Goal: Transaction & Acquisition: Purchase product/service

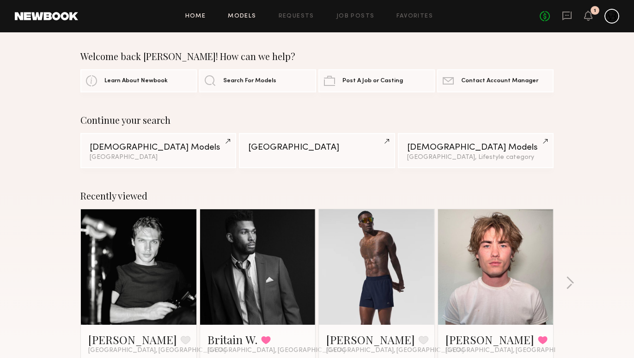
click at [249, 17] on link "Models" at bounding box center [242, 16] width 28 height 6
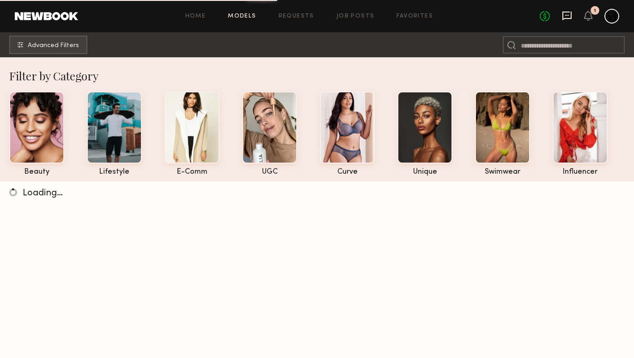
click at [569, 17] on icon at bounding box center [567, 16] width 10 height 10
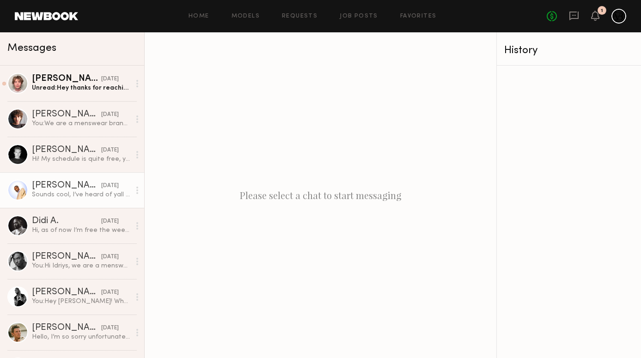
click at [69, 204] on link "Justin B. 09/17/2025 Sounds cool, I’ve heard of yall before! When & where? What…" at bounding box center [72, 190] width 144 height 36
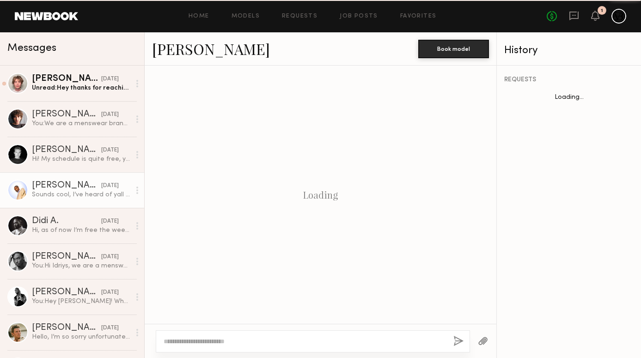
scroll to position [313, 0]
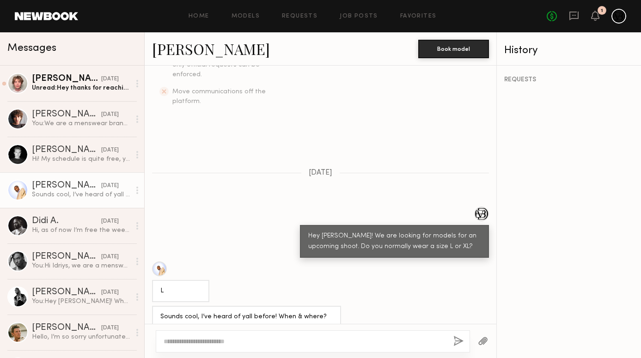
click at [190, 51] on link "[PERSON_NAME]" at bounding box center [211, 49] width 118 height 20
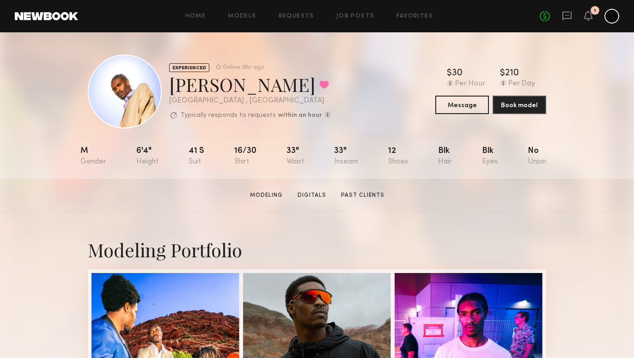
click at [572, 20] on div "No fees up to $5,000 1" at bounding box center [579, 16] width 79 height 15
click at [567, 17] on icon at bounding box center [567, 16] width 10 height 10
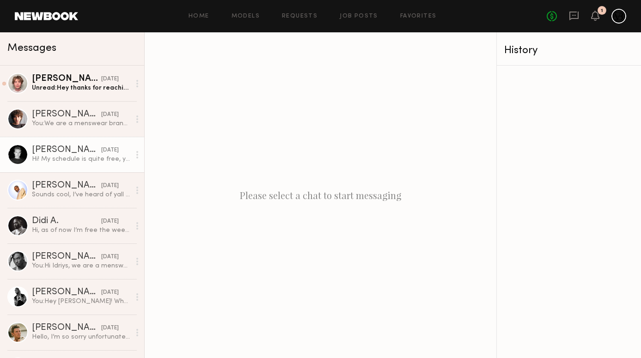
click at [96, 159] on div "Hi! My schedule is quite free, you can tell me a date and I'll adjust to that d…" at bounding box center [81, 159] width 98 height 9
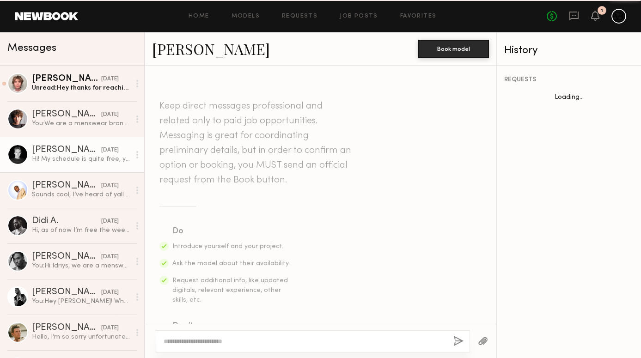
scroll to position [289, 0]
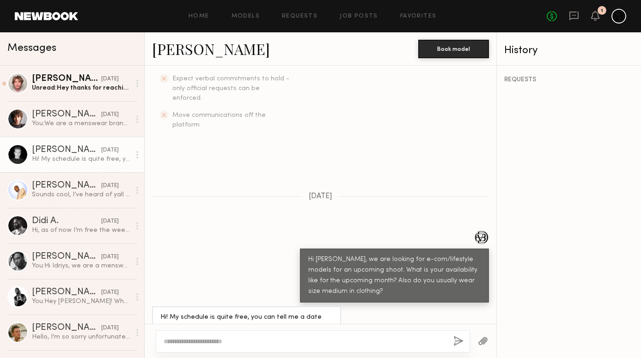
click at [186, 49] on link "Sasha P." at bounding box center [211, 49] width 118 height 20
click at [74, 224] on div "Didi A." at bounding box center [66, 221] width 69 height 9
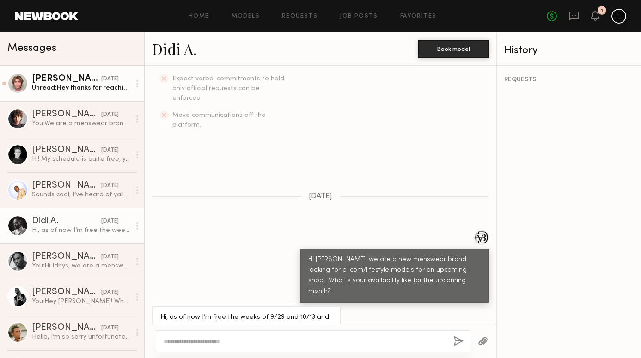
click at [101, 82] on div "yesterday" at bounding box center [110, 79] width 18 height 9
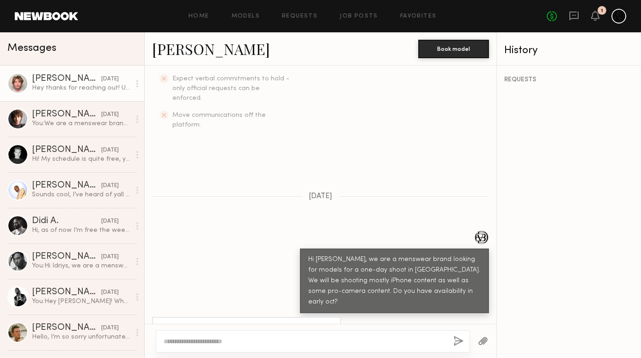
click at [245, 12] on div "Home Models Requests Job Posts Favorites Sign Out No fees up to $5,000 1" at bounding box center [352, 16] width 548 height 15
click at [249, 14] on link "Models" at bounding box center [245, 16] width 28 height 6
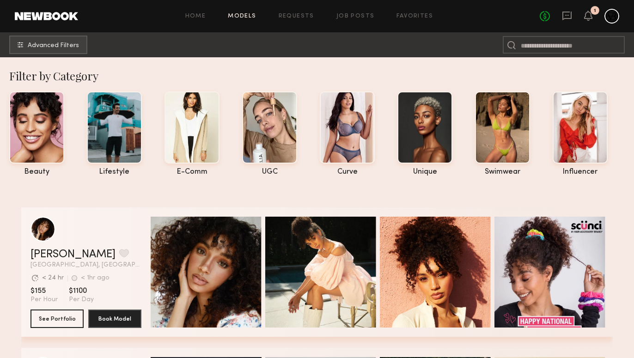
click at [122, 138] on div at bounding box center [114, 127] width 55 height 72
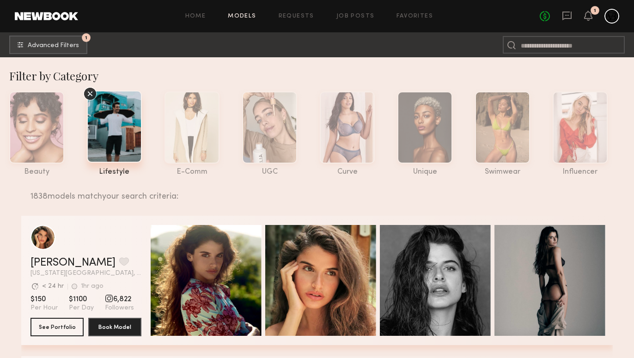
click at [618, 14] on div at bounding box center [611, 16] width 15 height 15
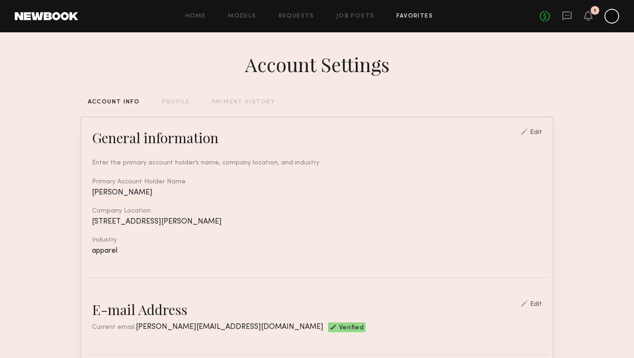
click at [407, 15] on link "Favorites" at bounding box center [414, 16] width 36 height 6
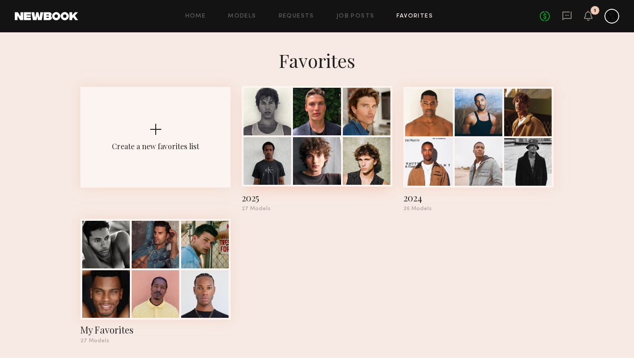
click at [255, 206] on div "27 Models" at bounding box center [317, 209] width 150 height 6
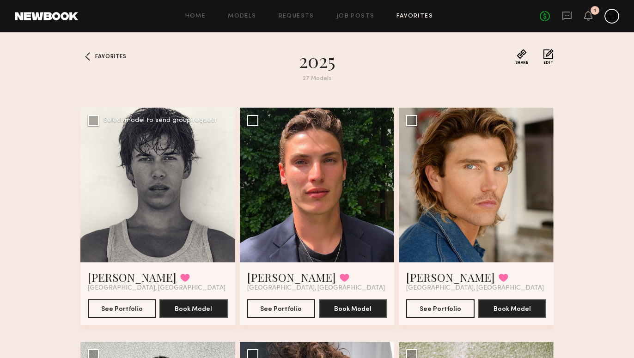
click at [207, 200] on div at bounding box center [157, 185] width 155 height 155
click at [214, 189] on div at bounding box center [157, 185] width 155 height 155
click at [112, 281] on link "Nick B." at bounding box center [132, 277] width 89 height 15
click at [326, 213] on div at bounding box center [317, 185] width 155 height 155
click at [268, 278] on link "Eric F." at bounding box center [291, 277] width 89 height 15
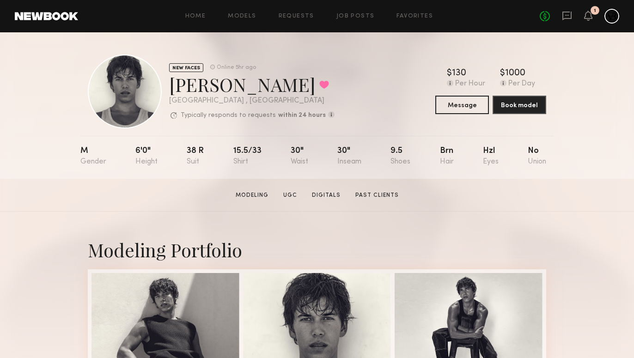
click at [614, 18] on div at bounding box center [611, 16] width 15 height 15
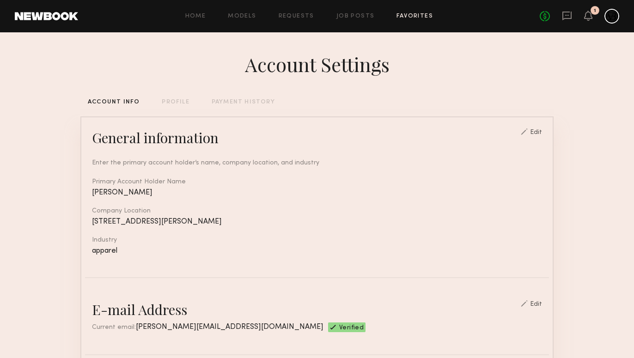
click at [419, 16] on link "Favorites" at bounding box center [414, 16] width 36 height 6
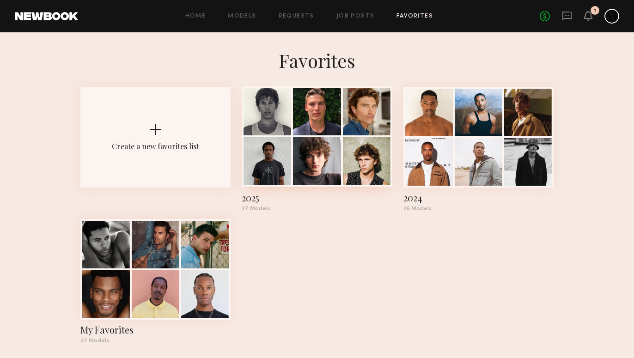
click at [290, 153] on div at bounding box center [267, 161] width 48 height 48
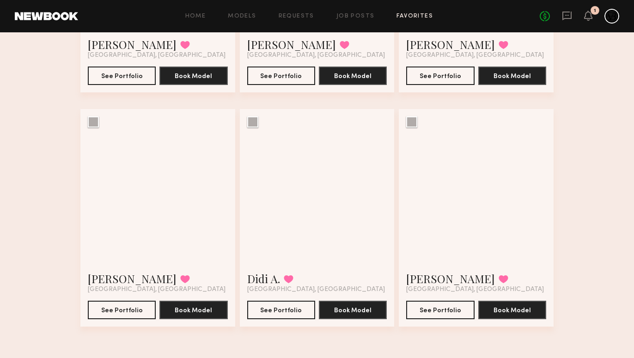
scroll to position [1871, 0]
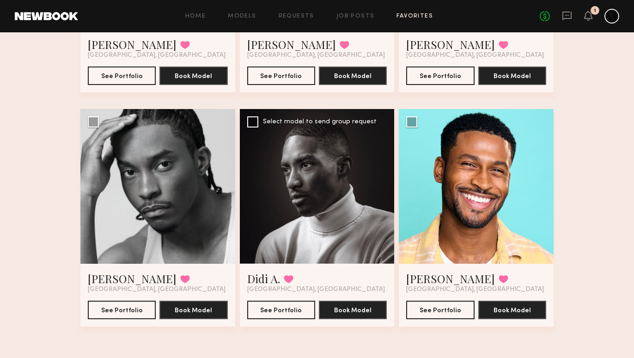
click at [287, 184] on div at bounding box center [317, 186] width 155 height 155
click at [295, 211] on div at bounding box center [317, 186] width 155 height 155
click at [268, 280] on link "Didi A." at bounding box center [263, 278] width 33 height 15
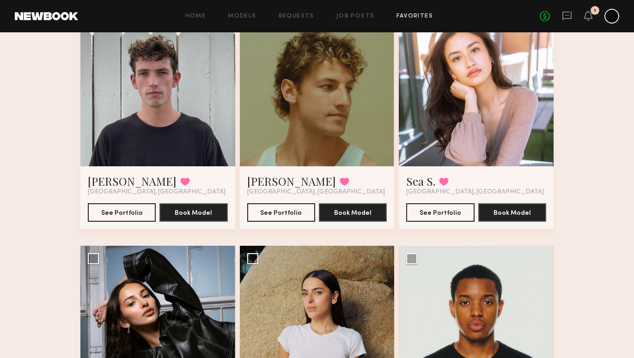
scroll to position [916, 0]
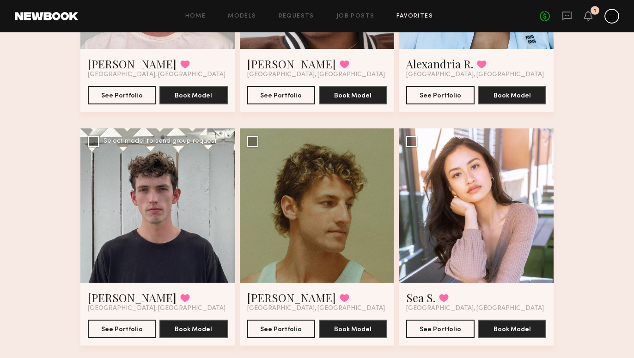
click at [188, 233] on div at bounding box center [157, 205] width 155 height 155
click at [182, 255] on div at bounding box center [157, 205] width 155 height 155
click at [105, 295] on link "Caleb R." at bounding box center [132, 297] width 89 height 15
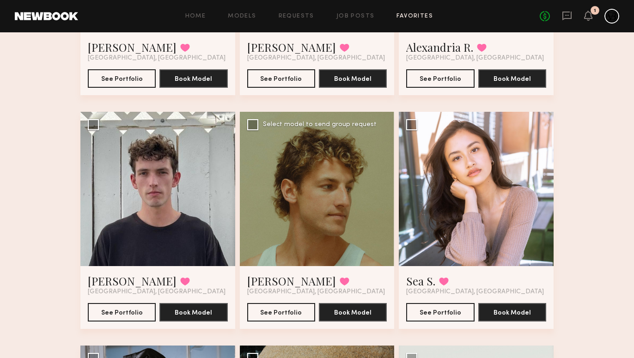
click at [377, 196] on div at bounding box center [317, 189] width 155 height 155
click at [269, 284] on link "[PERSON_NAME]" at bounding box center [291, 281] width 89 height 15
click at [613, 16] on div at bounding box center [611, 16] width 15 height 15
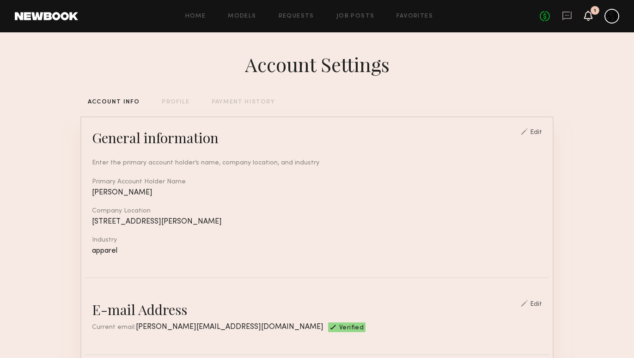
click at [590, 13] on icon at bounding box center [587, 15] width 7 height 6
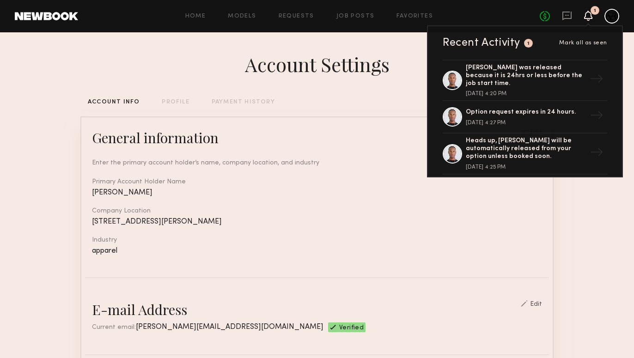
scroll to position [932, 0]
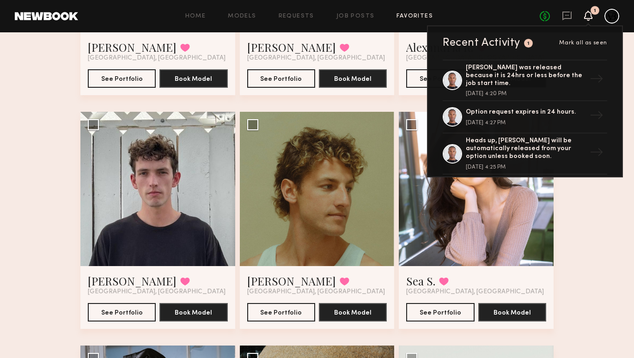
click at [415, 18] on link "Favorites" at bounding box center [414, 16] width 36 height 6
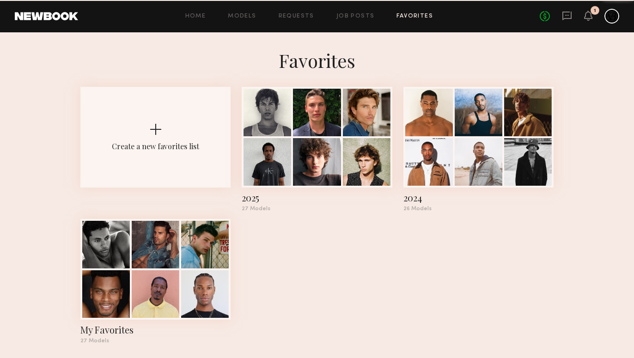
click at [415, 13] on link "Favorites" at bounding box center [414, 16] width 36 height 6
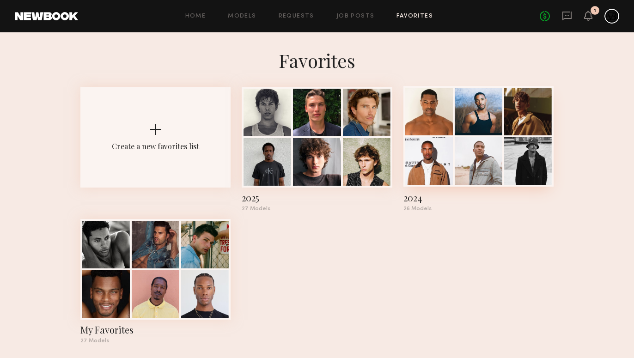
click at [416, 164] on div at bounding box center [429, 161] width 48 height 48
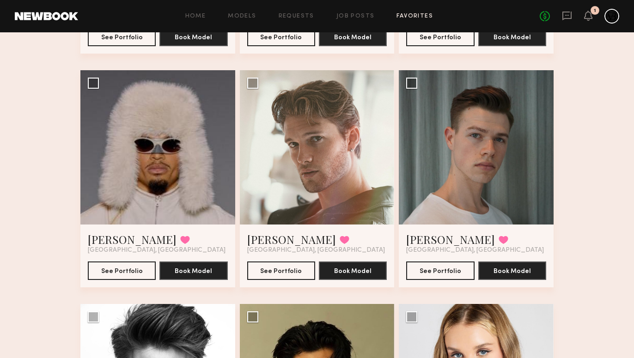
scroll to position [990, 0]
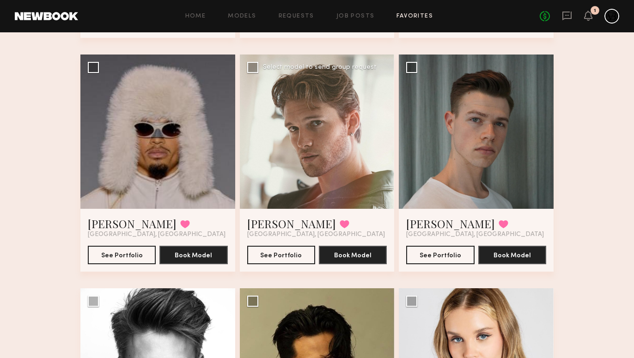
click at [265, 156] on div at bounding box center [317, 132] width 155 height 155
click at [274, 217] on link "Griffin W." at bounding box center [291, 223] width 89 height 15
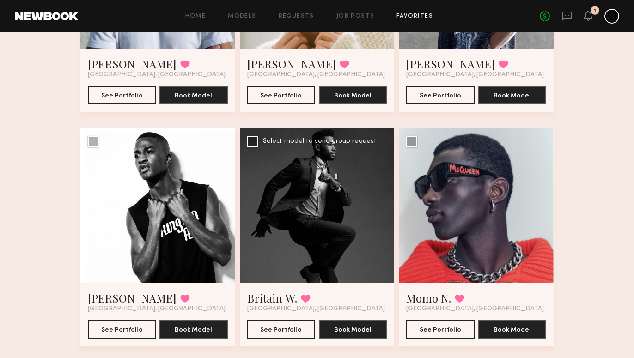
scroll to position [681, 0]
click at [439, 237] on div at bounding box center [476, 205] width 155 height 155
click at [433, 298] on link "Momo N." at bounding box center [428, 298] width 45 height 15
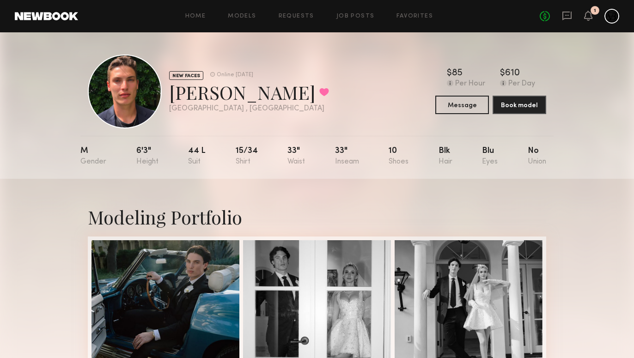
scroll to position [16, 0]
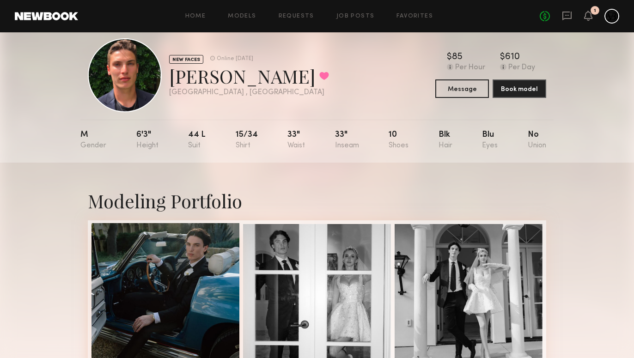
click at [221, 270] on div at bounding box center [165, 297] width 148 height 148
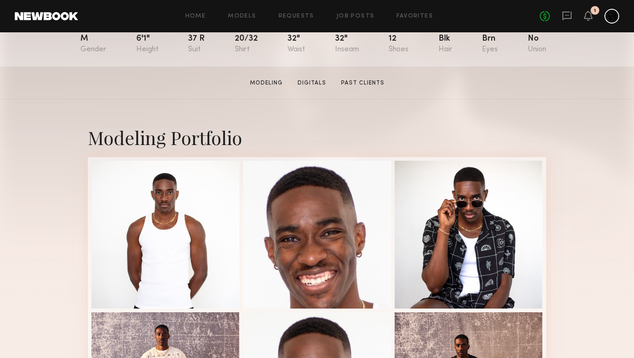
scroll to position [116, 0]
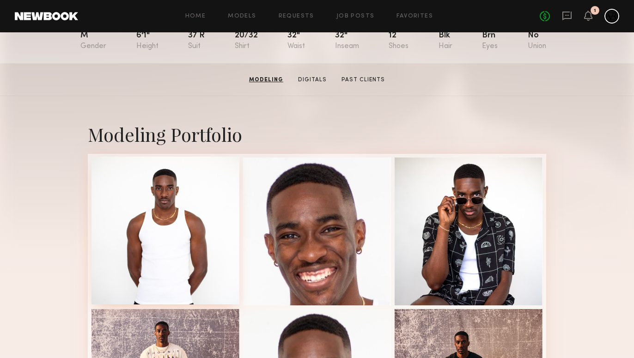
click at [186, 207] on div at bounding box center [165, 231] width 148 height 148
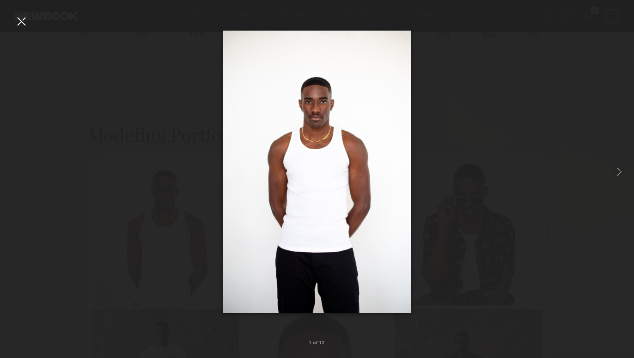
click at [493, 134] on div at bounding box center [317, 172] width 634 height 314
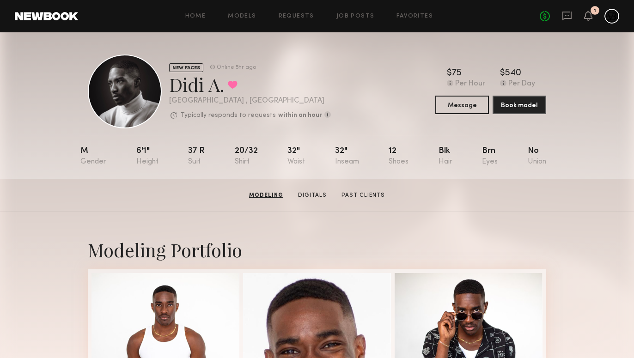
scroll to position [0, 0]
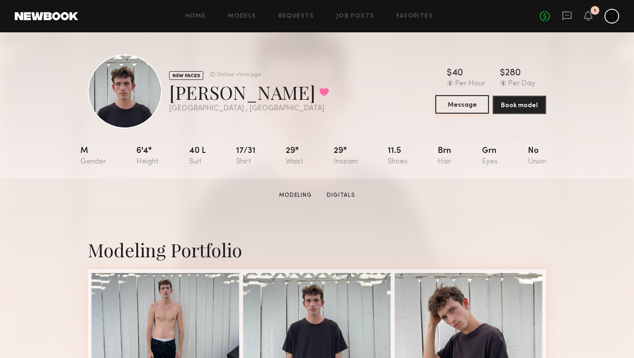
click at [472, 109] on button "Message" at bounding box center [462, 104] width 54 height 18
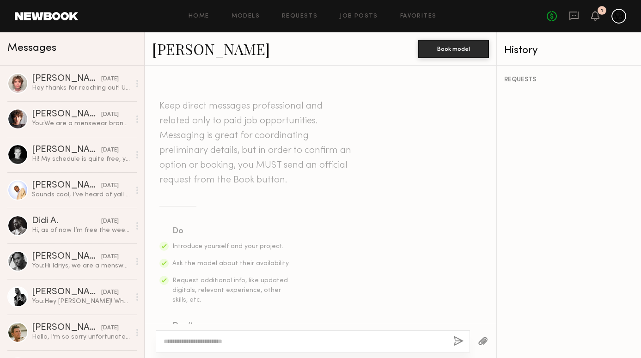
click at [231, 337] on textarea at bounding box center [305, 341] width 282 height 9
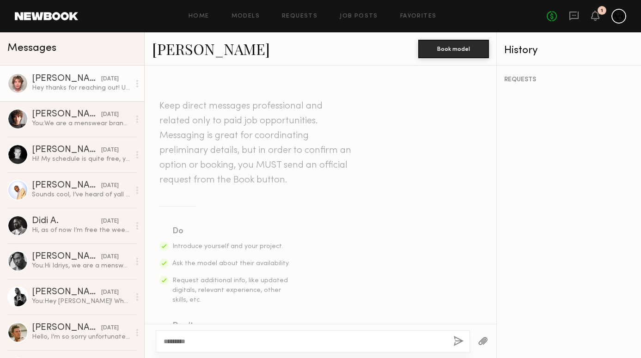
type textarea "*********"
click at [77, 91] on div "Hey thanks for reaching out! Unfortunately I am only free the 6th or 7th. Let m…" at bounding box center [81, 88] width 98 height 9
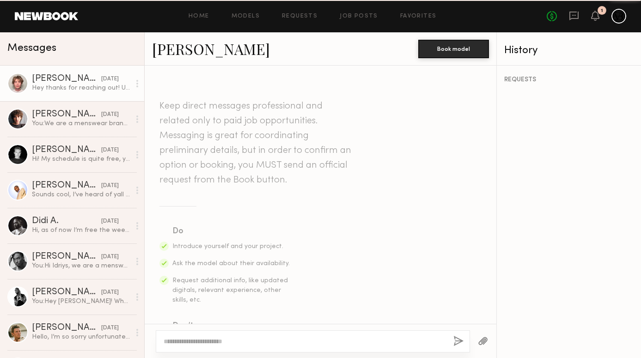
scroll to position [289, 0]
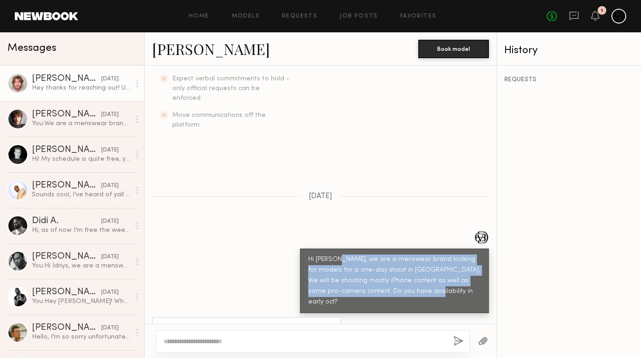
drag, startPoint x: 412, startPoint y: 272, endPoint x: 332, endPoint y: 238, distance: 86.8
click at [332, 255] on div "Hi Logan, we are a menswear brand looking for models for a one-day shoot in LA.…" at bounding box center [394, 281] width 172 height 53
copy div "we are a menswear brand looking for models for a one-day shoot in LA. We will b…"
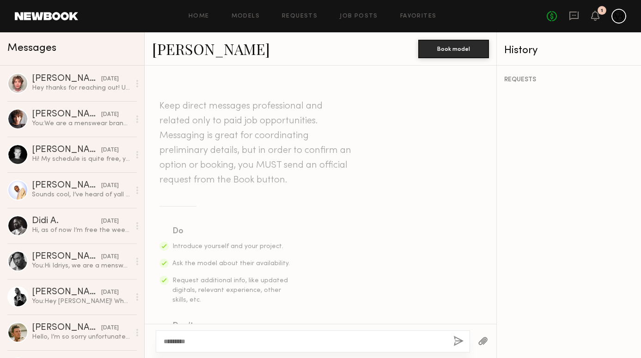
click at [218, 344] on textarea "*********" at bounding box center [305, 341] width 282 height 9
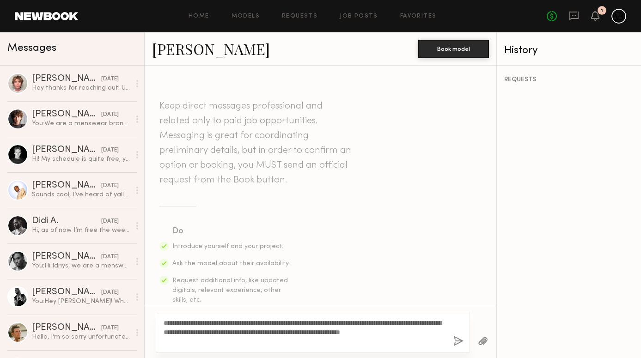
type textarea "**********"
click at [457, 342] on button "button" at bounding box center [458, 342] width 10 height 12
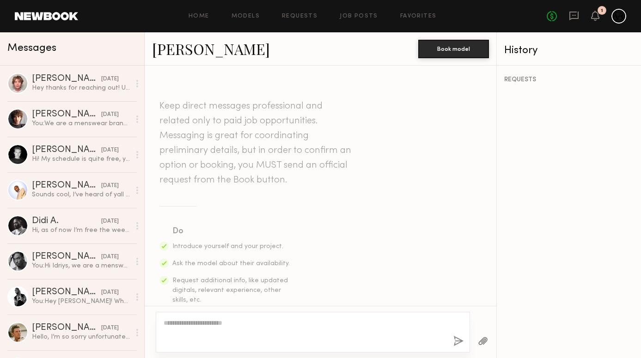
scroll to position [254, 0]
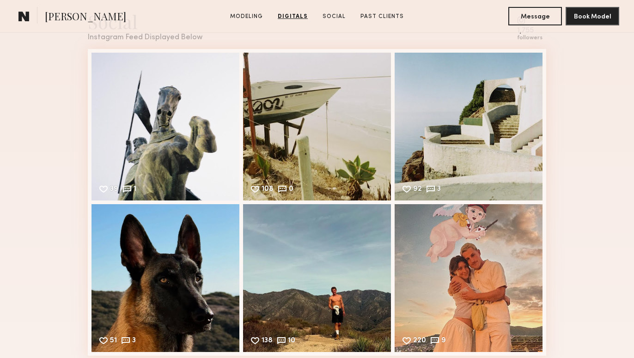
scroll to position [1397, 0]
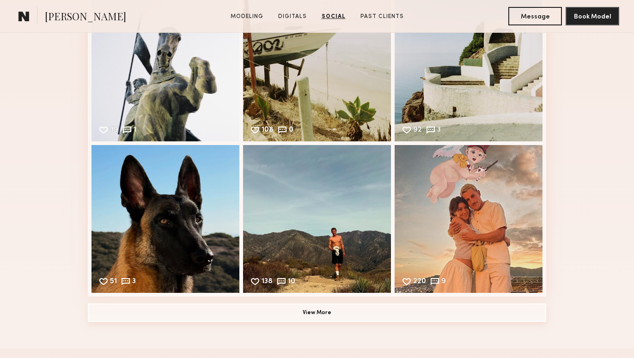
click at [450, 310] on button "View More" at bounding box center [317, 313] width 458 height 18
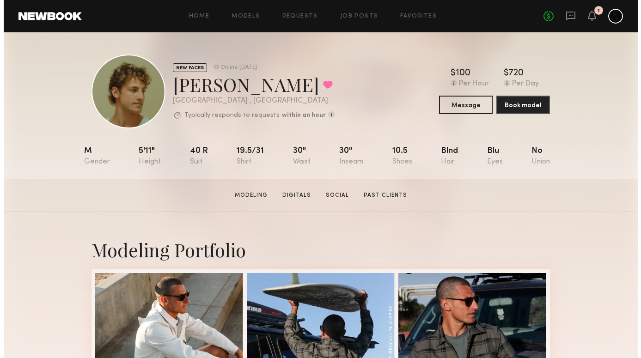
scroll to position [0, 0]
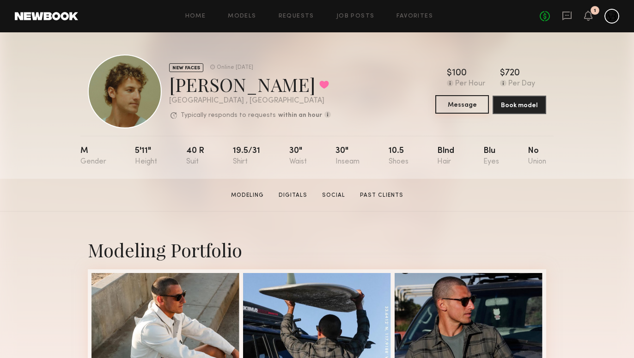
click at [453, 110] on button "Message" at bounding box center [462, 104] width 54 height 18
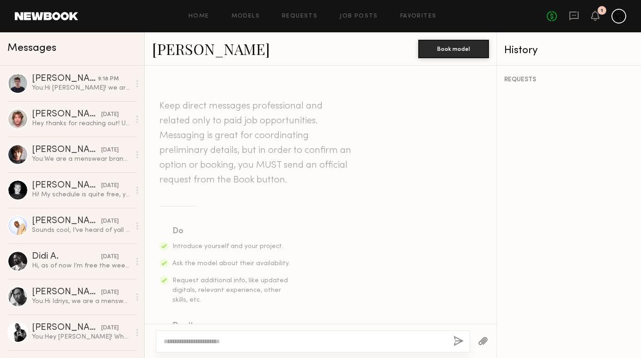
click at [275, 342] on textarea at bounding box center [305, 341] width 282 height 9
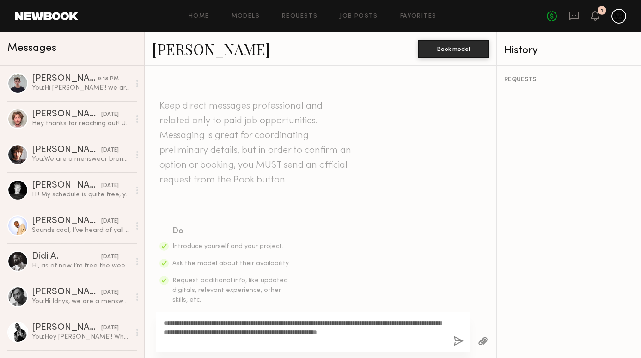
click at [164, 325] on textarea "**********" at bounding box center [305, 332] width 282 height 28
click at [168, 323] on textarea "**********" at bounding box center [305, 332] width 282 height 28
click at [164, 323] on textarea "**********" at bounding box center [305, 332] width 282 height 28
click at [192, 323] on textarea "**********" at bounding box center [305, 332] width 282 height 28
drag, startPoint x: 211, startPoint y: 323, endPoint x: 267, endPoint y: 320, distance: 55.5
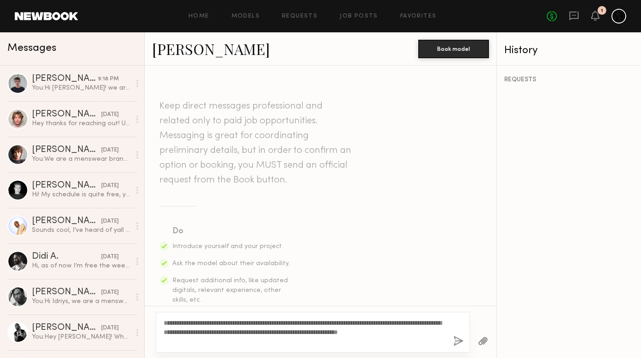
click at [267, 320] on textarea "**********" at bounding box center [305, 332] width 282 height 28
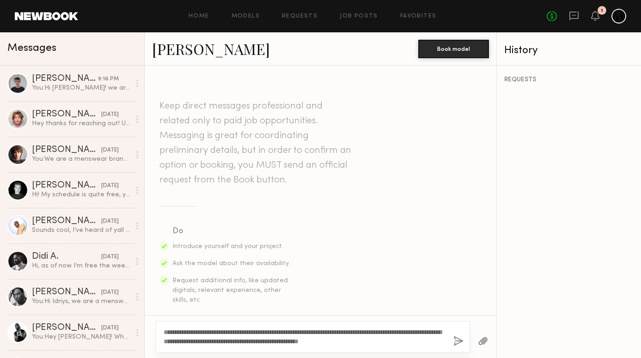
click at [342, 330] on textarea "**********" at bounding box center [305, 337] width 282 height 18
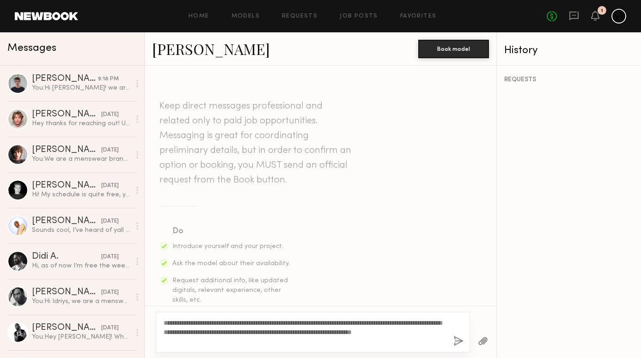
click at [297, 342] on textarea "**********" at bounding box center [305, 332] width 282 height 28
type textarea "**********"
click at [455, 342] on button "button" at bounding box center [458, 342] width 10 height 12
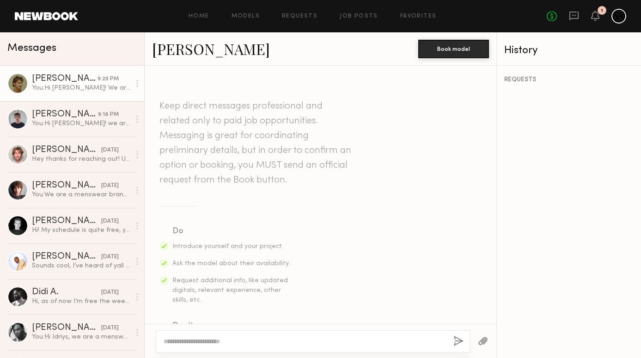
scroll to position [254, 0]
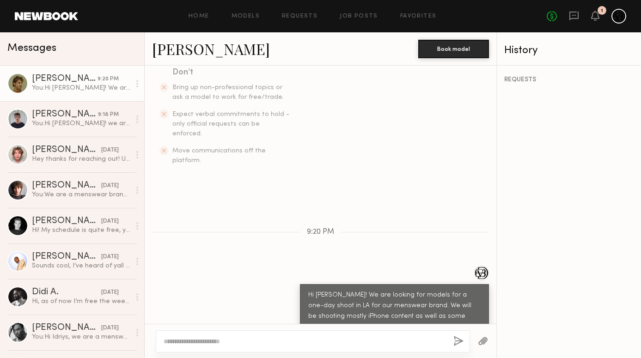
click at [164, 49] on link "Alec F." at bounding box center [211, 49] width 118 height 20
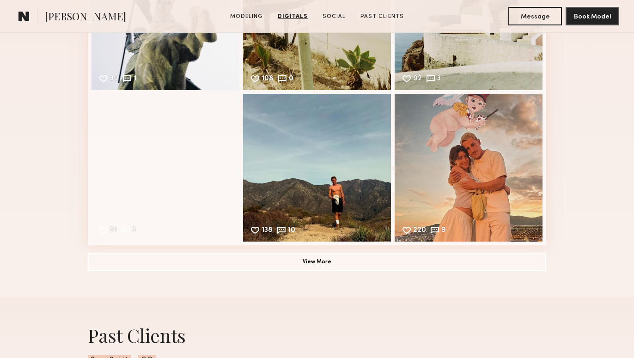
scroll to position [1465, 0]
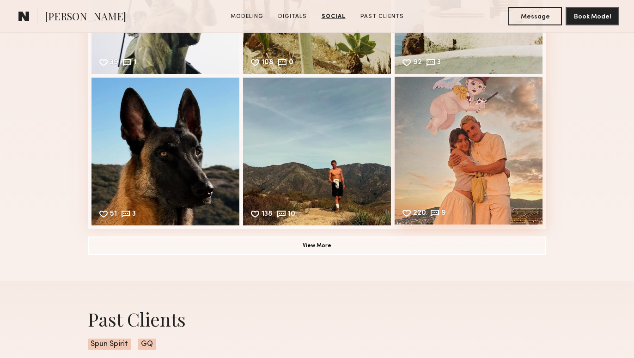
click at [471, 153] on div "220 9 Likes & comments displayed to show model’s engagement" at bounding box center [469, 151] width 148 height 148
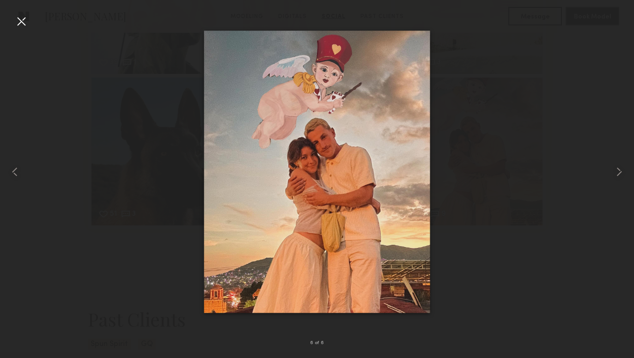
click at [463, 139] on div at bounding box center [317, 172] width 634 height 314
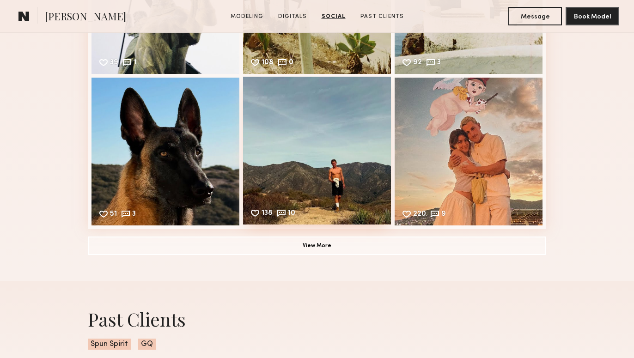
click at [371, 194] on div "138 10 Likes & comments displayed to show model’s engagement" at bounding box center [317, 151] width 148 height 148
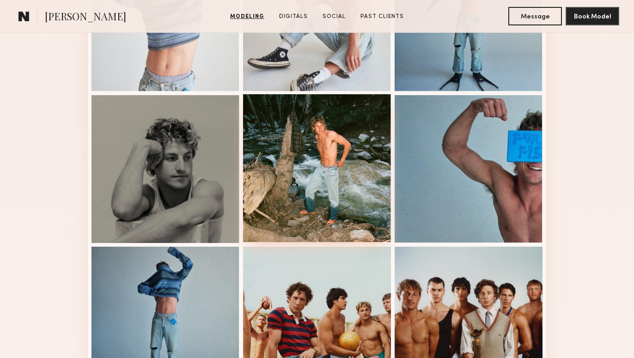
scroll to position [540, 0]
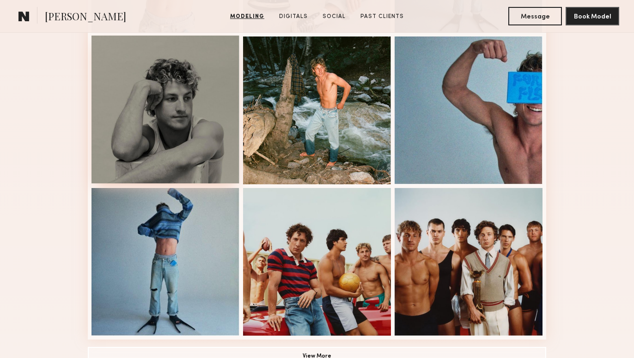
click at [195, 128] on div at bounding box center [165, 110] width 148 height 148
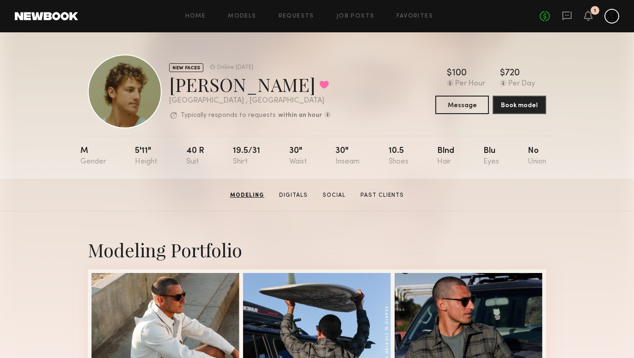
scroll to position [0, 0]
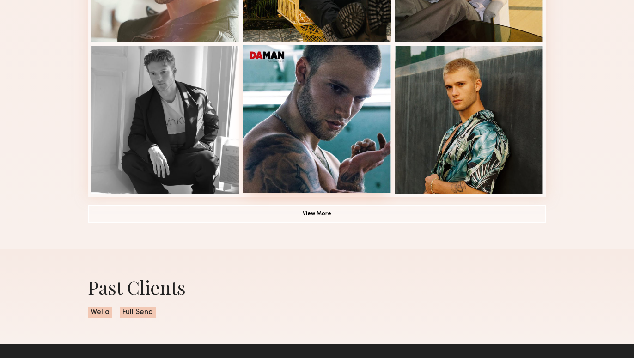
scroll to position [677, 0]
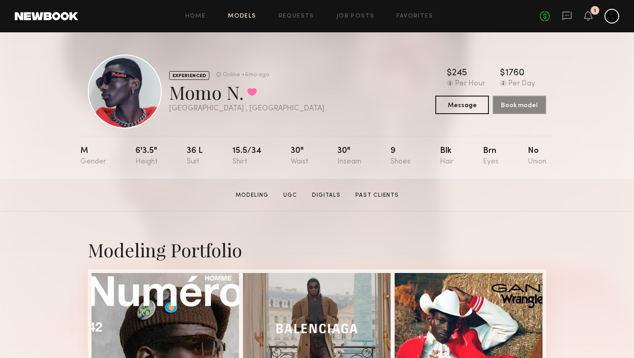
click at [243, 17] on link "Models" at bounding box center [242, 16] width 28 height 6
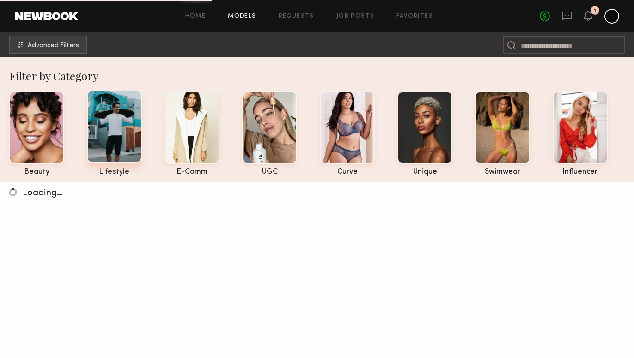
click at [137, 129] on div at bounding box center [114, 127] width 55 height 72
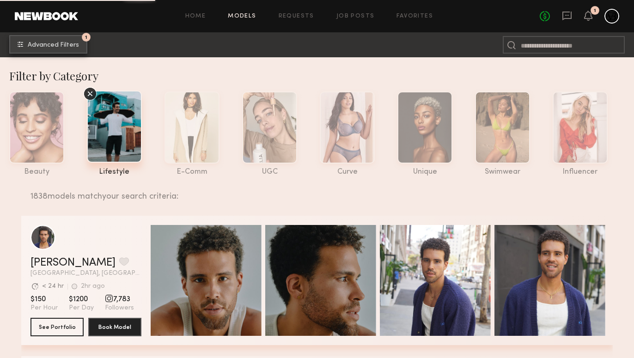
click at [66, 43] on span "Advanced Filters" at bounding box center [53, 45] width 51 height 6
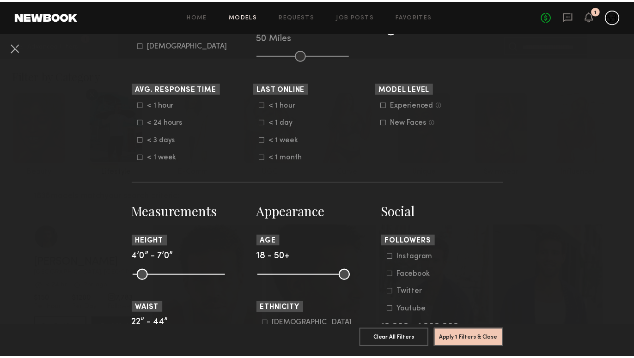
scroll to position [435, 0]
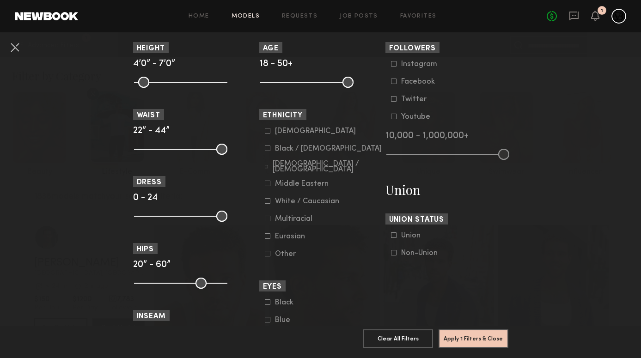
click at [265, 149] on icon at bounding box center [268, 149] width 6 height 6
click at [466, 331] on button "Apply 2 Filters & Close" at bounding box center [473, 338] width 70 height 18
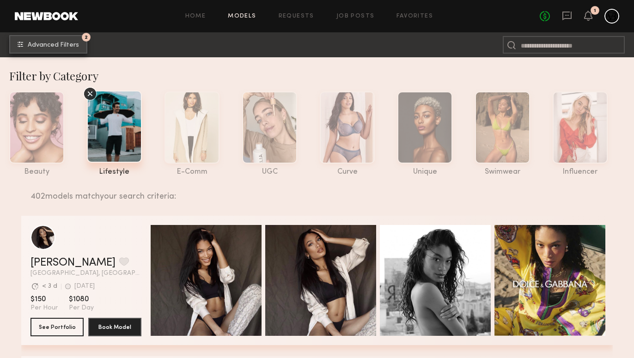
click at [58, 44] on span "Advanced Filters" at bounding box center [53, 45] width 51 height 6
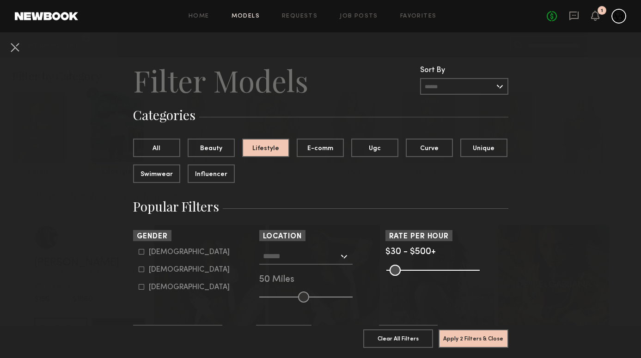
scroll to position [118, 0]
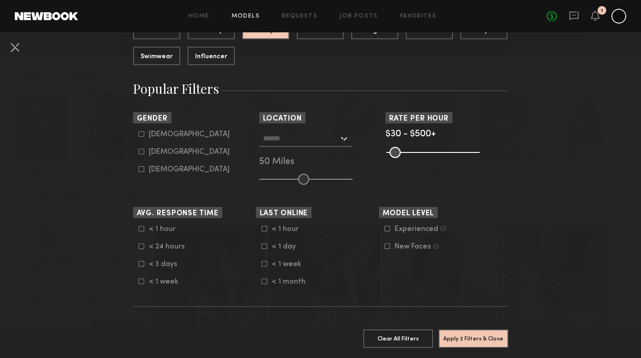
click at [304, 140] on input "text" at bounding box center [301, 138] width 76 height 16
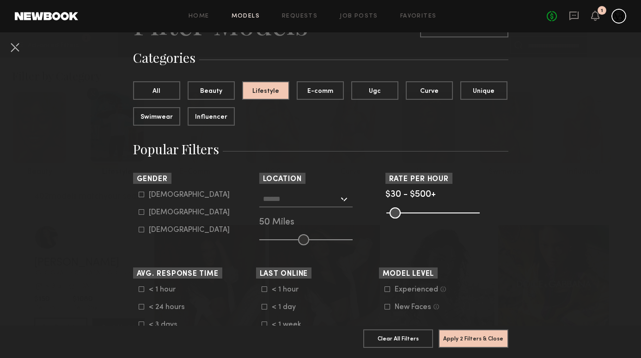
scroll to position [56, 0]
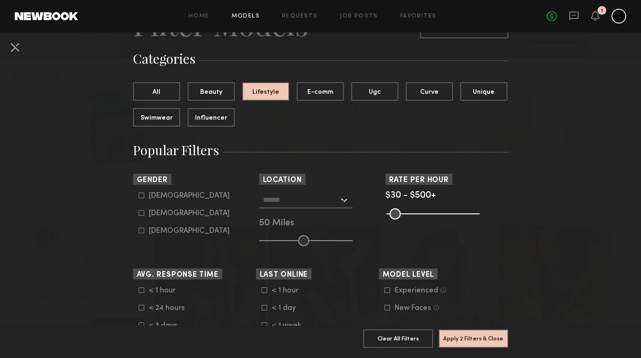
click at [324, 207] on input "text" at bounding box center [301, 200] width 76 height 16
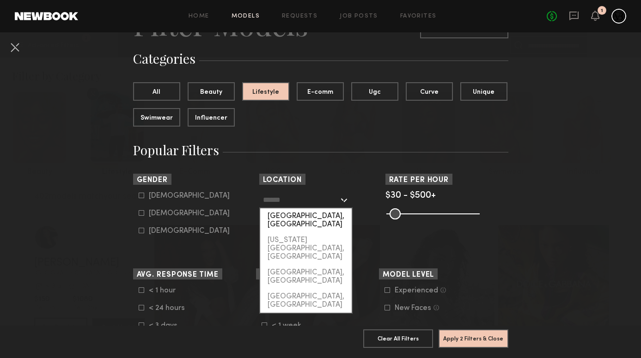
click at [319, 215] on div "[GEOGRAPHIC_DATA], [GEOGRAPHIC_DATA]" at bounding box center [305, 220] width 91 height 24
type input "**********"
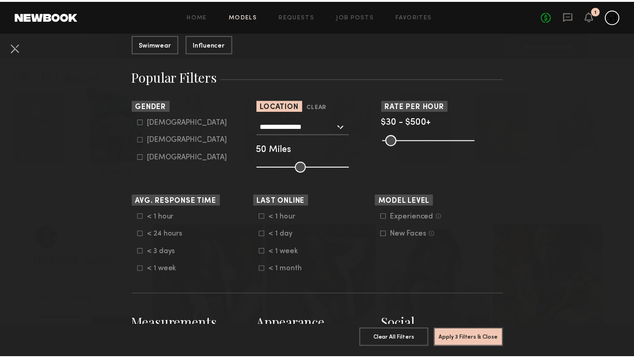
scroll to position [127, 0]
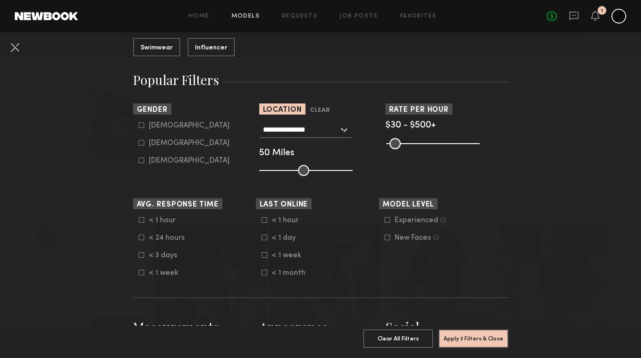
click at [149, 127] on div "Male" at bounding box center [189, 126] width 81 height 6
type input "*"
click at [470, 336] on button "Apply 4 Filters & Close" at bounding box center [473, 338] width 70 height 18
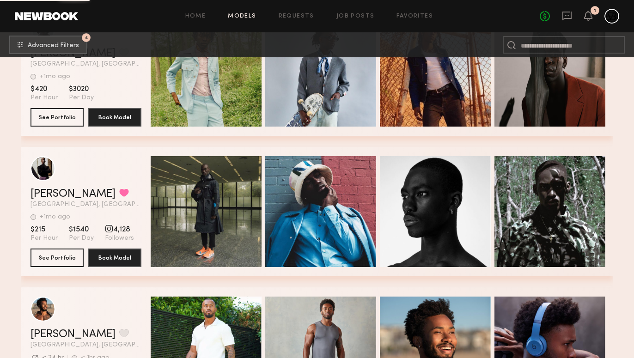
scroll to position [4706, 0]
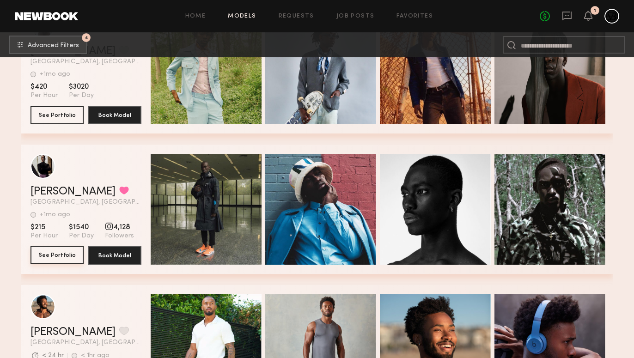
click at [64, 258] on button "See Portfolio" at bounding box center [56, 255] width 53 height 18
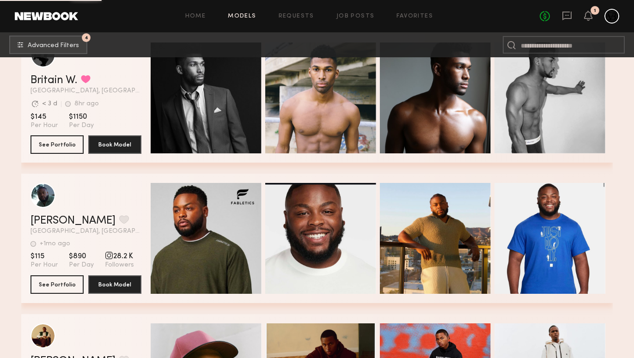
scroll to position [6249, 0]
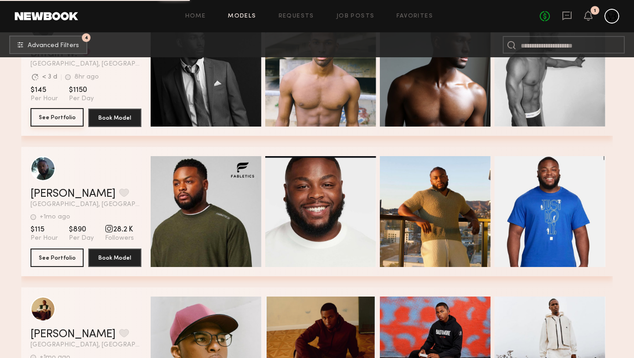
click at [65, 117] on button "See Portfolio" at bounding box center [56, 117] width 53 height 18
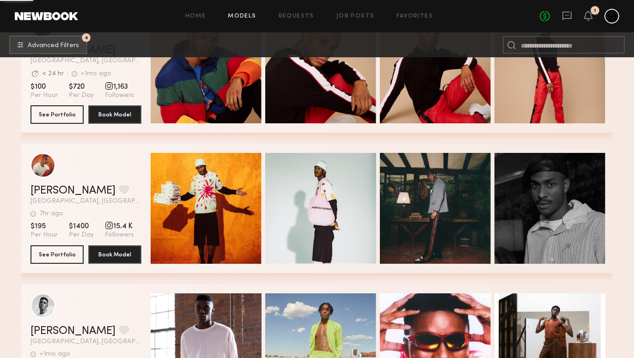
scroll to position [7103, 0]
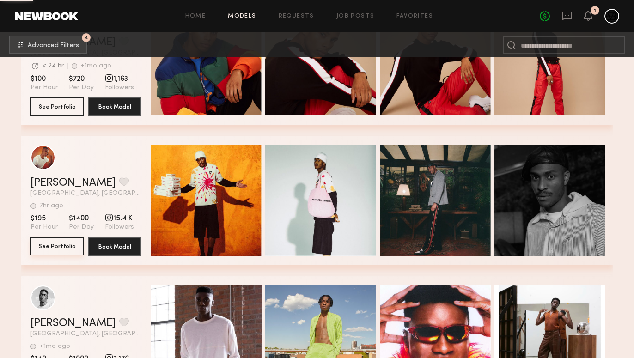
click at [67, 245] on button "See Portfolio" at bounding box center [56, 246] width 53 height 18
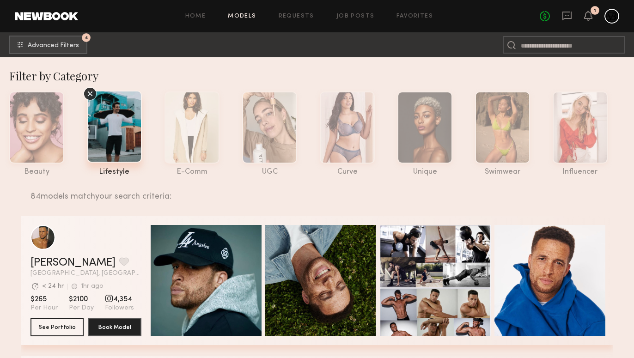
scroll to position [0, 0]
click at [420, 11] on div "Home Models Requests Job Posts Favorites Sign Out No fees up to $5,000 1" at bounding box center [348, 16] width 541 height 15
click at [420, 16] on link "Favorites" at bounding box center [414, 16] width 36 height 6
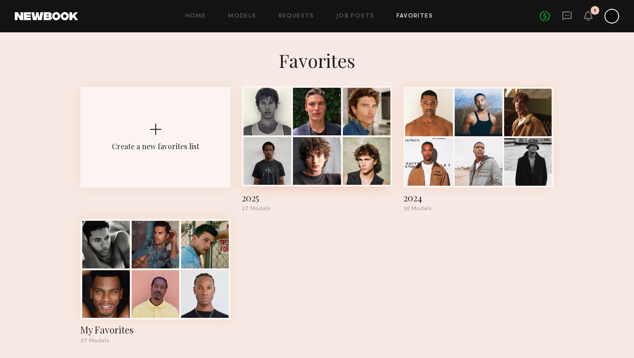
click at [336, 162] on div at bounding box center [317, 161] width 48 height 48
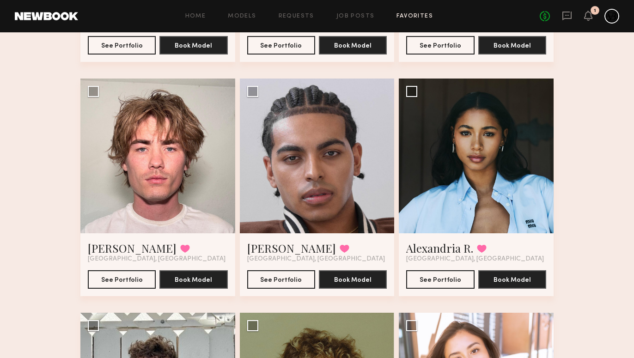
scroll to position [509, 0]
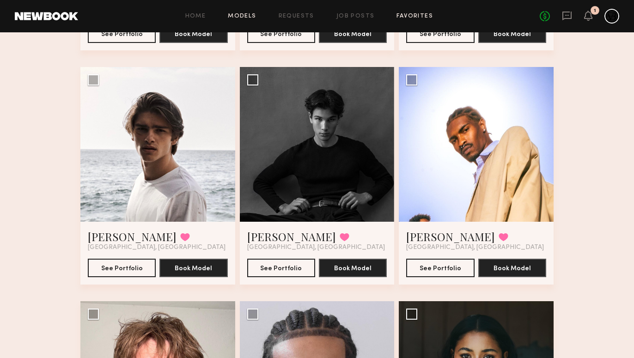
click at [249, 16] on link "Models" at bounding box center [242, 16] width 28 height 6
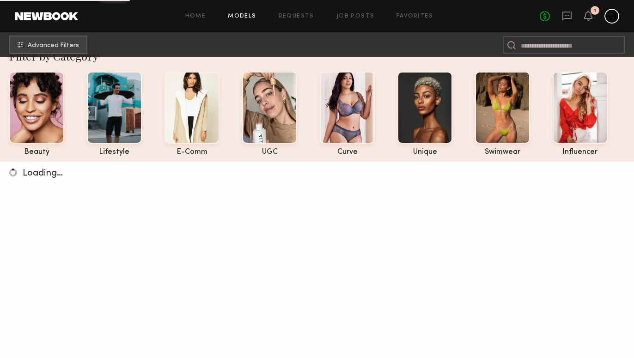
scroll to position [28, 0]
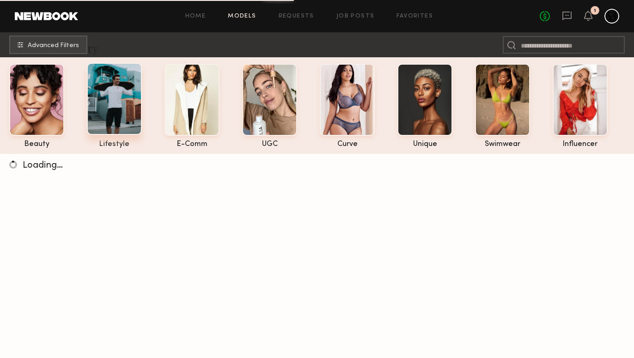
click at [126, 119] on div at bounding box center [114, 99] width 55 height 72
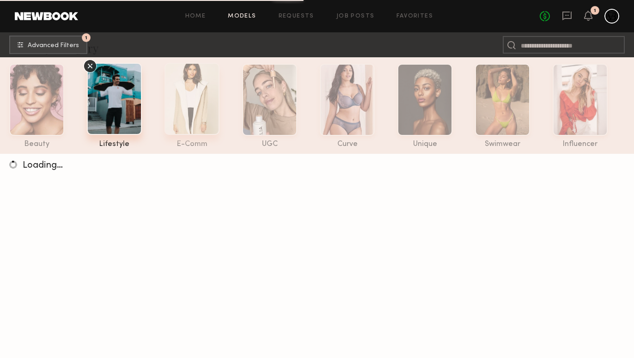
click at [196, 119] on div at bounding box center [191, 99] width 55 height 72
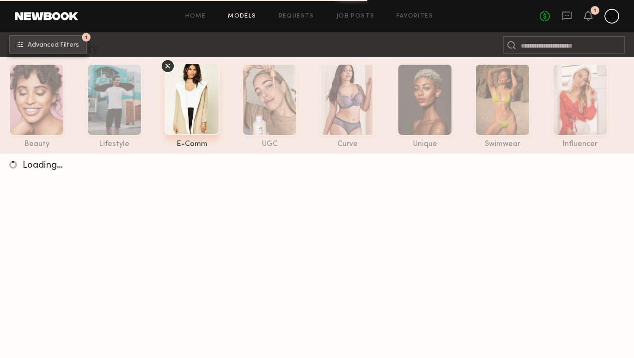
click at [63, 42] on span "Advanced Filters" at bounding box center [53, 45] width 51 height 6
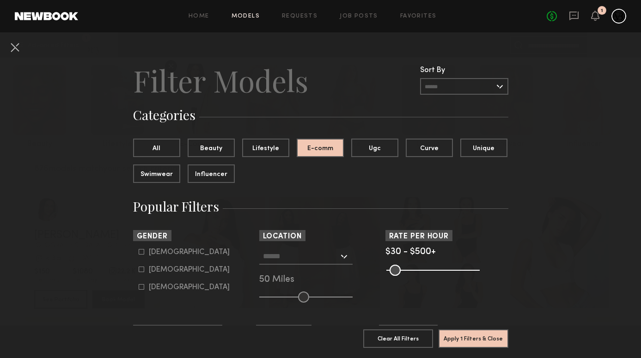
click at [159, 251] on div "Male" at bounding box center [189, 252] width 81 height 6
type input "*"
click at [309, 257] on input "text" at bounding box center [301, 256] width 76 height 16
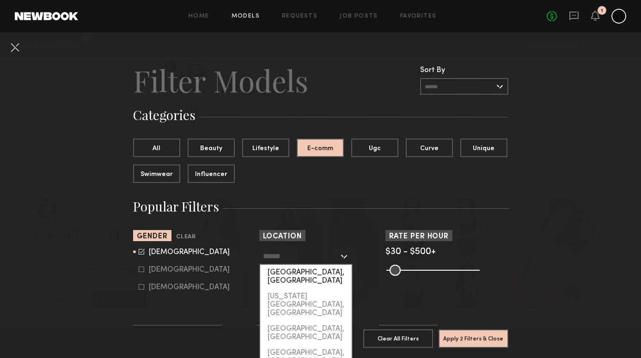
click at [308, 272] on div "[GEOGRAPHIC_DATA], [GEOGRAPHIC_DATA]" at bounding box center [305, 277] width 91 height 24
type input "**********"
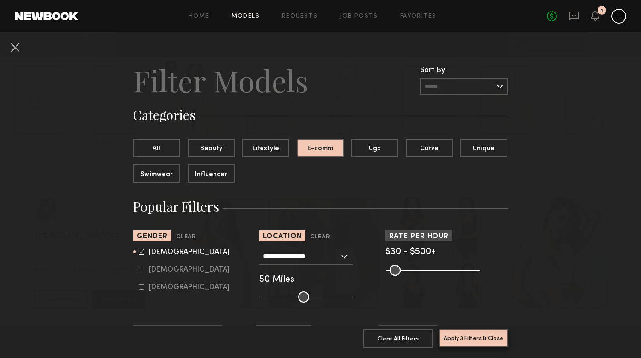
click at [454, 329] on button "Apply 3 Filters & Close" at bounding box center [473, 338] width 70 height 18
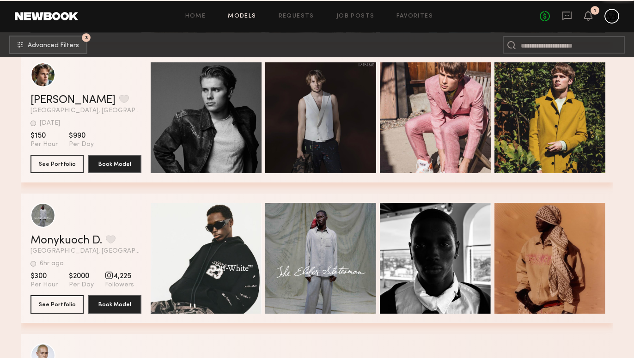
scroll to position [3252, 0]
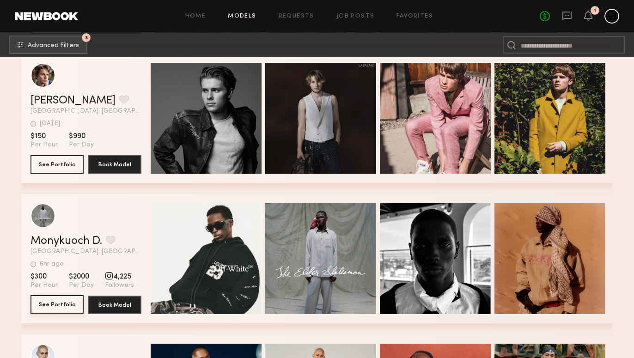
click at [63, 311] on button "See Portfolio" at bounding box center [56, 304] width 53 height 18
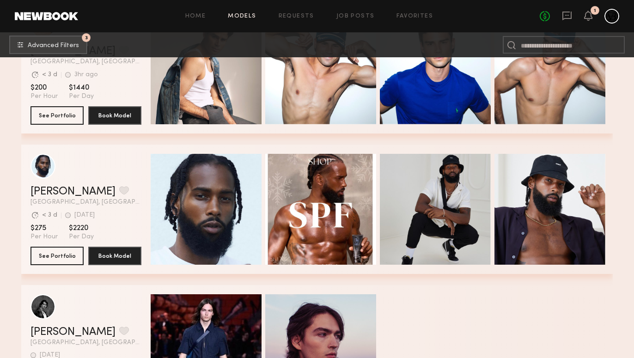
scroll to position [7591, 0]
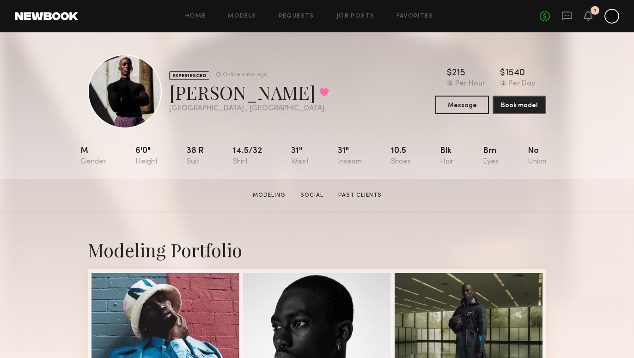
click at [185, 94] on div "Azeez O. Favorited" at bounding box center [249, 92] width 160 height 24
copy div "Azeez"
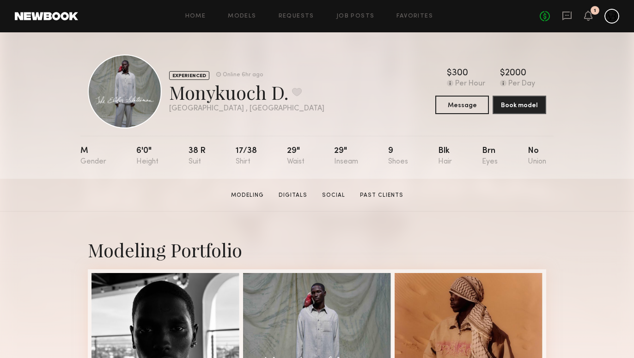
click at [245, 92] on div "Monykuoch D. Favorite" at bounding box center [246, 92] width 155 height 24
copy div "Monykuoch"
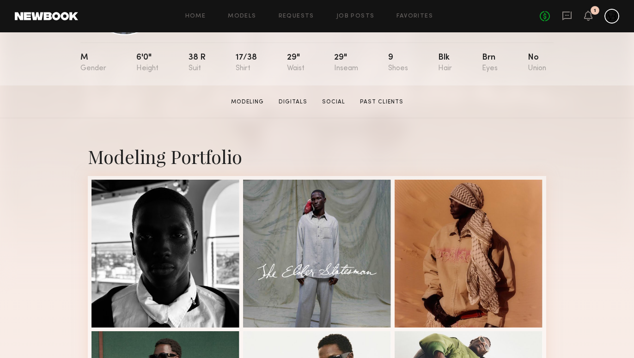
copy div "Monykuoch"
